Goal: Find specific page/section

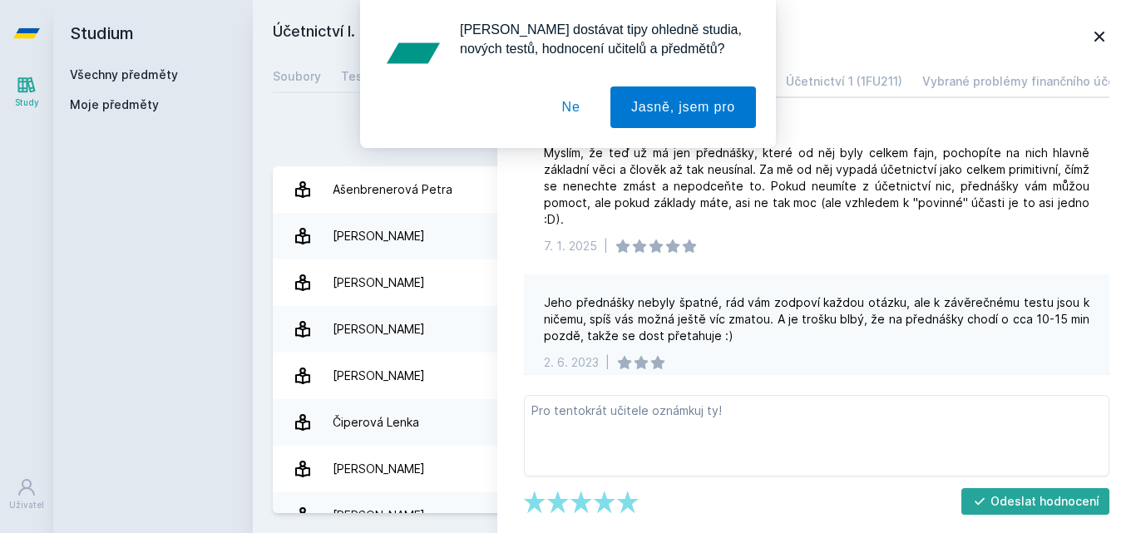
click at [122, 79] on div "[PERSON_NAME] dostávat tipy ohledně studia, nových testů, hodnocení učitelů a p…" at bounding box center [568, 74] width 1136 height 148
click at [572, 100] on button "Ne" at bounding box center [571, 107] width 60 height 42
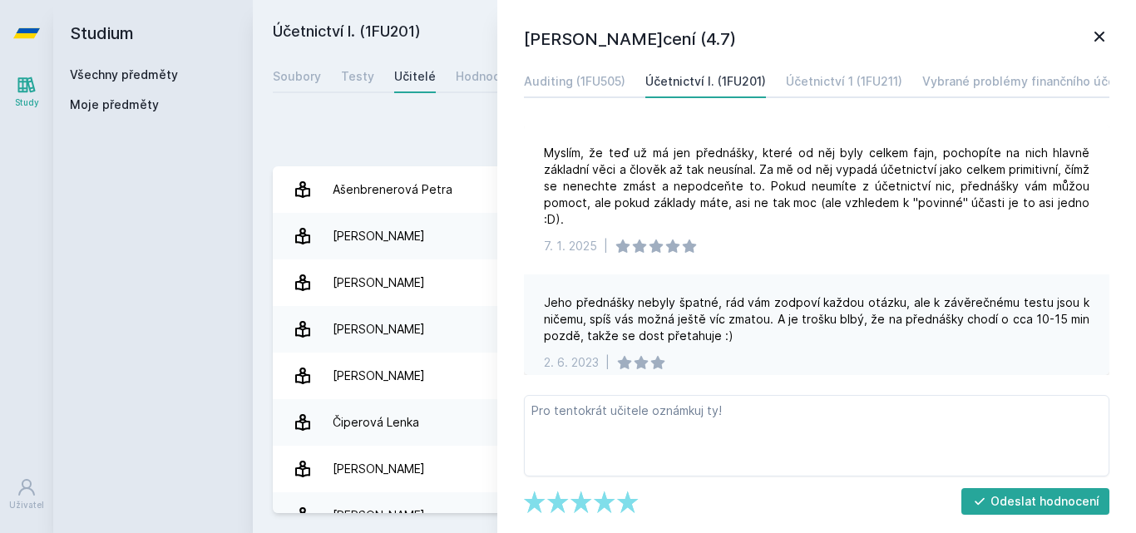
click at [98, 70] on link "Všechny předměty" at bounding box center [124, 74] width 108 height 14
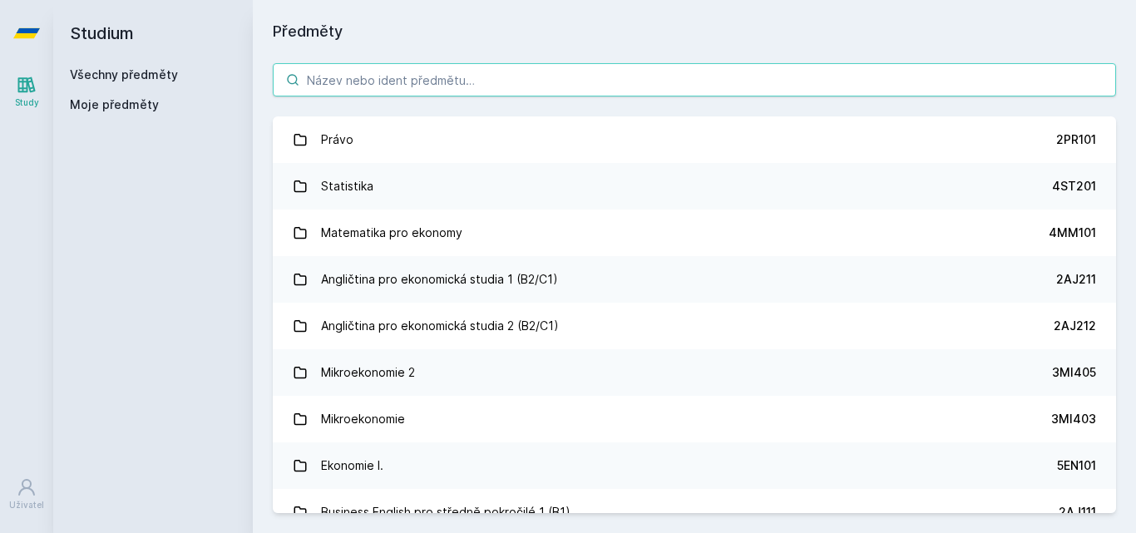
click at [470, 85] on input "search" at bounding box center [694, 79] width 843 height 33
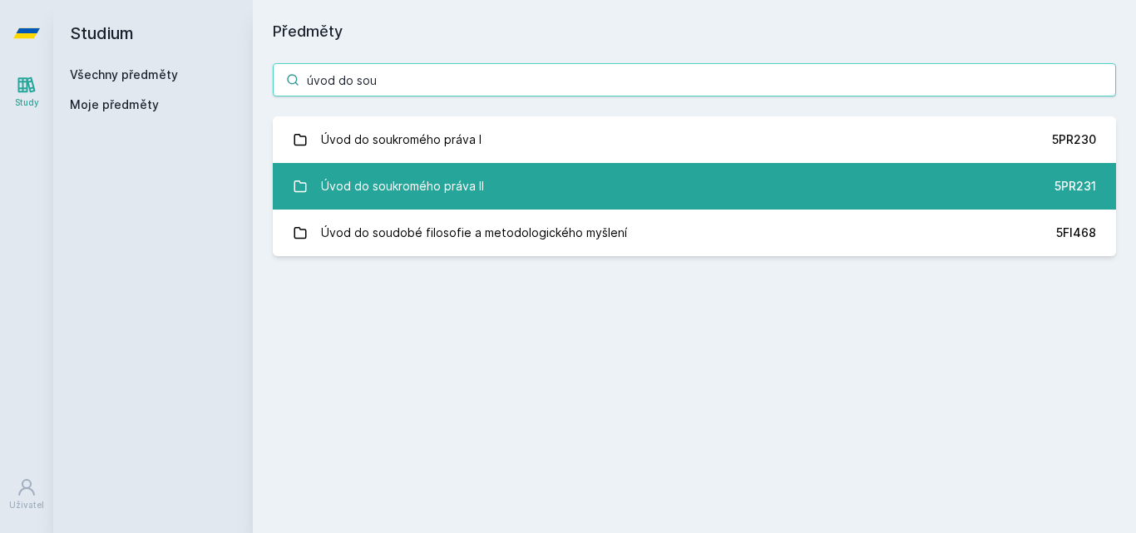
type input "úvod do sou"
click at [482, 176] on link "Úvod do soukromého práva II 5PR231" at bounding box center [694, 186] width 843 height 47
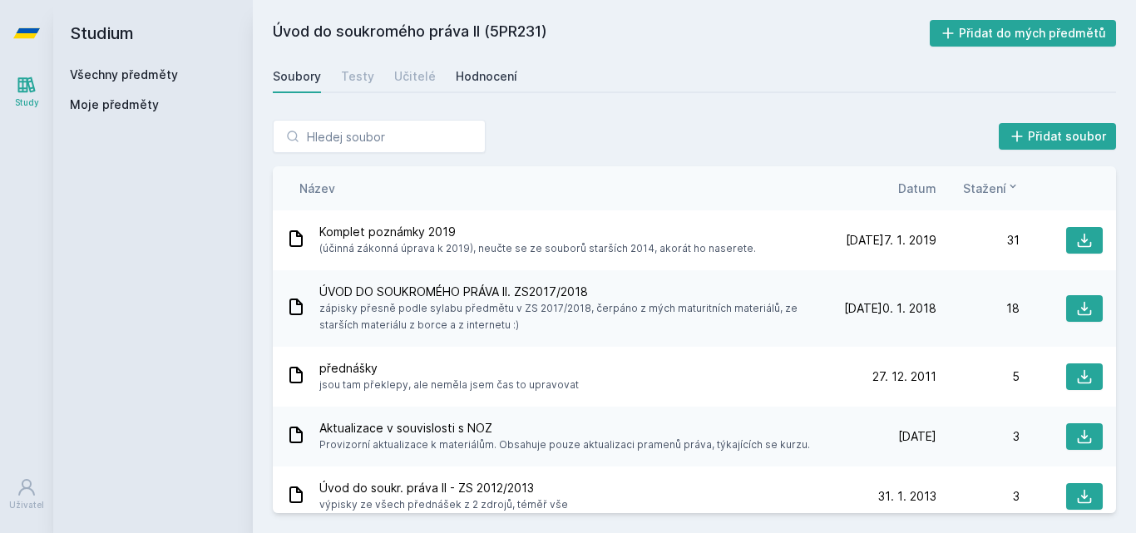
click at [477, 82] on div "Hodnocení" at bounding box center [487, 76] width 62 height 17
